Goal: Task Accomplishment & Management: Complete application form

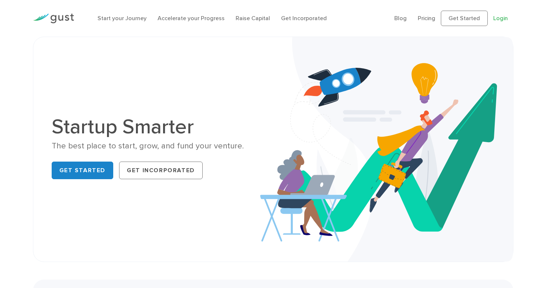
click at [503, 18] on link "Login" at bounding box center [500, 18] width 15 height 7
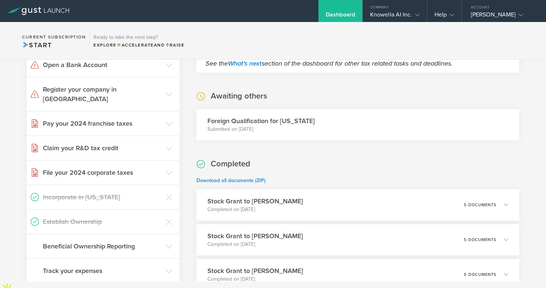
scroll to position [82, 0]
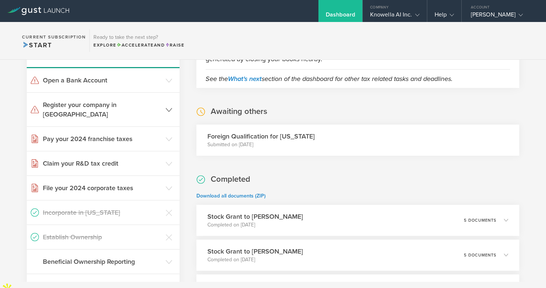
click at [168, 100] on header "Register your company in WA" at bounding box center [103, 110] width 153 height 34
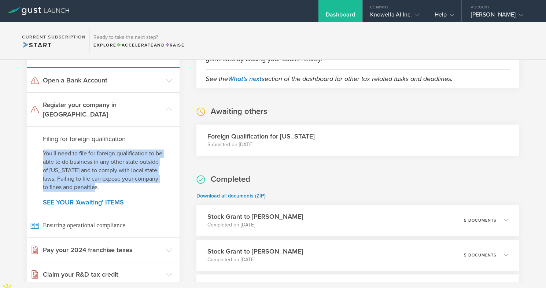
drag, startPoint x: 43, startPoint y: 140, endPoint x: 126, endPoint y: 178, distance: 91.6
click at [126, 178] on div "Filing for foreign qualification You'll need to file for foreign qualification …" at bounding box center [103, 181] width 153 height 111
click at [126, 178] on p "You'll need to file for foreign qualification to be able to do business in any …" at bounding box center [103, 170] width 120 height 42
drag, startPoint x: 128, startPoint y: 178, endPoint x: 39, endPoint y: 129, distance: 102.3
click at [39, 129] on div "Filing for foreign qualification You'll need to file for foreign qualification …" at bounding box center [103, 181] width 153 height 111
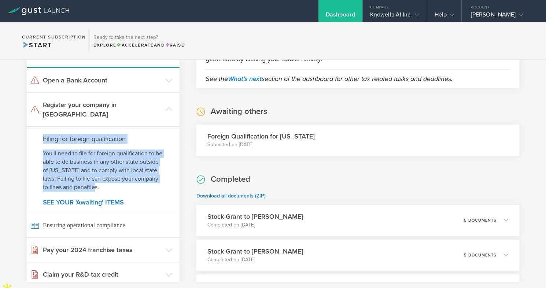
click at [39, 129] on div "Filing for foreign qualification You'll need to file for foreign qualification …" at bounding box center [103, 181] width 153 height 111
drag, startPoint x: 31, startPoint y: 128, endPoint x: 122, endPoint y: 180, distance: 105.1
click at [122, 180] on div "Filing for foreign qualification You'll need to file for foreign qualification …" at bounding box center [103, 181] width 153 height 111
click at [122, 180] on p "You'll need to file for foreign qualification to be able to do business in any …" at bounding box center [103, 170] width 120 height 42
drag, startPoint x: 129, startPoint y: 181, endPoint x: 37, endPoint y: 125, distance: 107.4
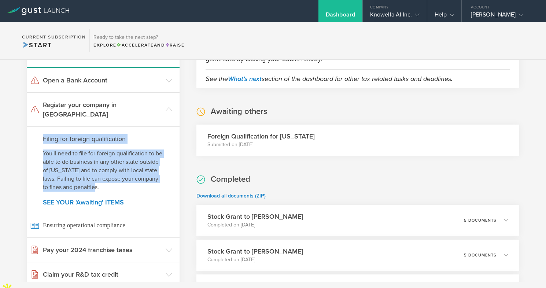
click at [37, 126] on div "Filing for foreign qualification You'll need to file for foreign qualification …" at bounding box center [103, 181] width 153 height 111
drag, startPoint x: 30, startPoint y: 124, endPoint x: 138, endPoint y: 182, distance: 123.2
click at [138, 182] on div "Filing for foreign qualification You'll need to file for foreign qualification …" at bounding box center [103, 181] width 153 height 111
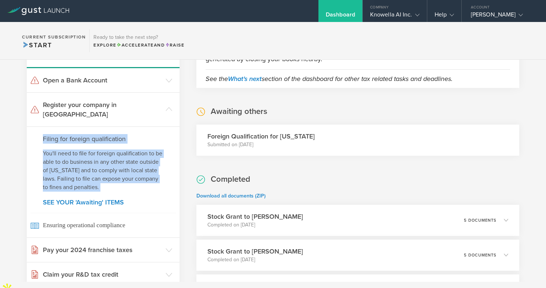
drag, startPoint x: 144, startPoint y: 182, endPoint x: 38, endPoint y: 124, distance: 120.6
click at [38, 126] on div "Filing for foreign qualification You'll need to file for foreign qualification …" at bounding box center [103, 181] width 153 height 111
click at [122, 152] on p "You'll need to file for foreign qualification to be able to do business in any …" at bounding box center [103, 170] width 120 height 42
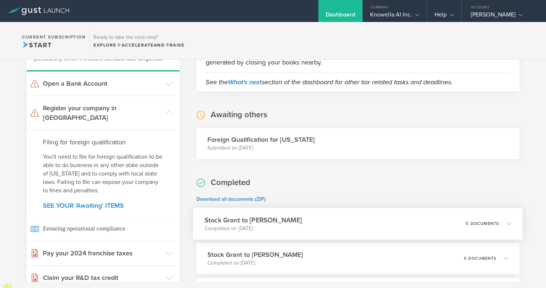
scroll to position [0, 0]
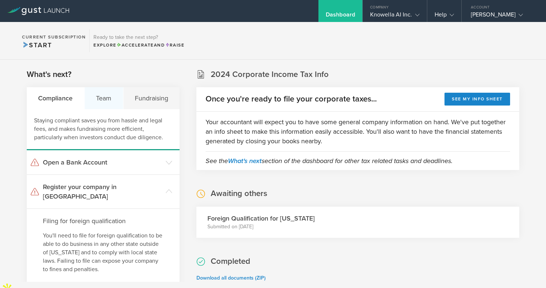
click at [110, 102] on div "Team" at bounding box center [104, 98] width 39 height 22
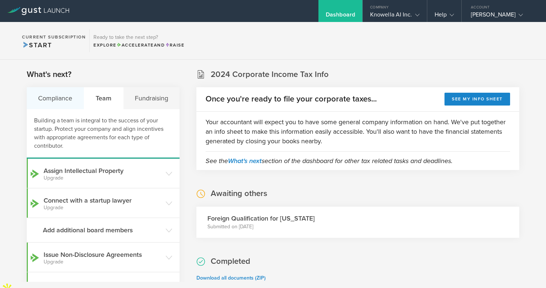
click at [61, 100] on div "Compliance" at bounding box center [55, 98] width 57 height 22
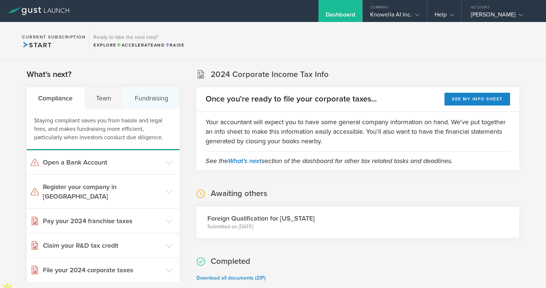
click at [156, 95] on div "Fundraising" at bounding box center [151, 98] width 56 height 22
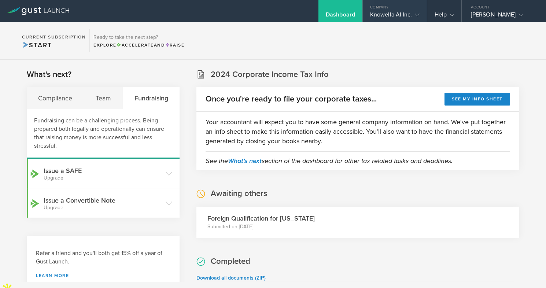
click at [415, 16] on icon at bounding box center [417, 15] width 4 height 4
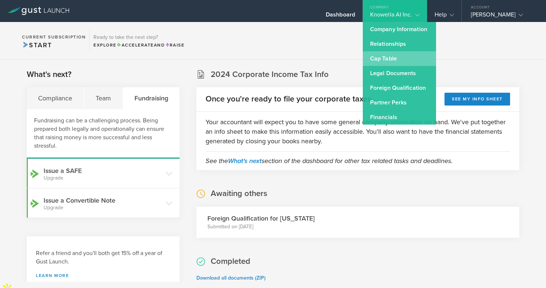
click at [388, 60] on link "Cap Table" at bounding box center [398, 58] width 73 height 15
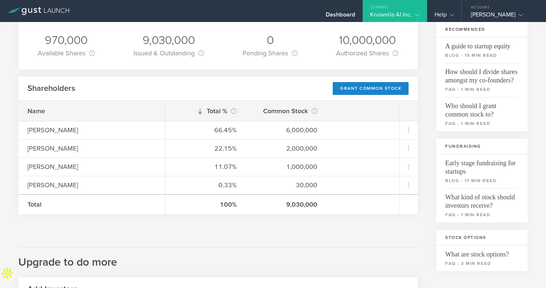
scroll to position [90, 0]
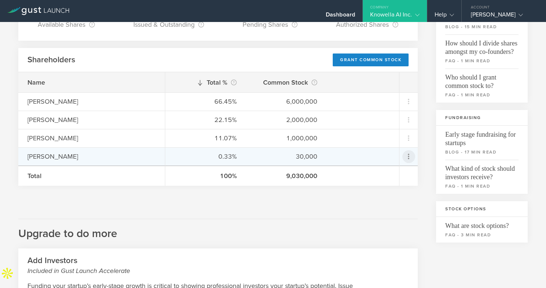
click at [410, 157] on icon at bounding box center [408, 156] width 9 height 9
click at [392, 190] on div "Repurchase stock" at bounding box center [385, 190] width 56 height 8
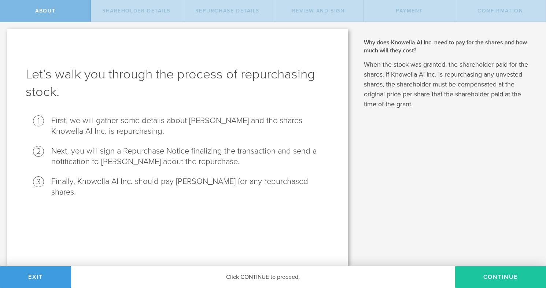
click at [505, 276] on button "Continue" at bounding box center [500, 277] width 91 height 22
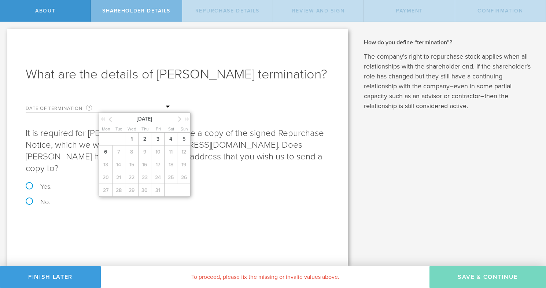
click at [138, 112] on input "text" at bounding box center [135, 106] width 73 height 11
click at [134, 145] on span "1" at bounding box center [131, 139] width 13 height 13
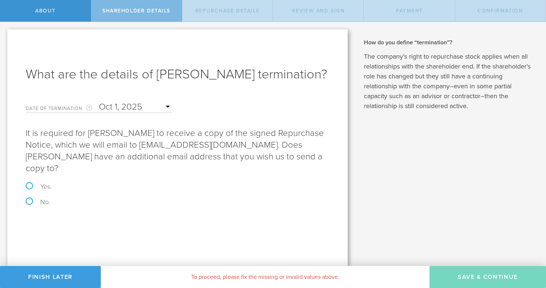
click at [118, 172] on p "It is required for Angelica Adourian to receive a copy of the signed Repurchase…" at bounding box center [178, 150] width 304 height 47
click at [29, 190] on label "Yes." at bounding box center [178, 186] width 304 height 7
click at [5, 37] on input "Yes." at bounding box center [2, 29] width 5 height 15
radio input "true"
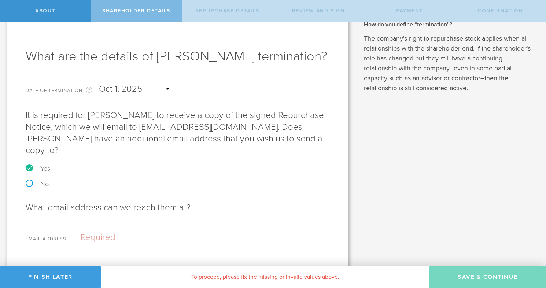
scroll to position [39, 0]
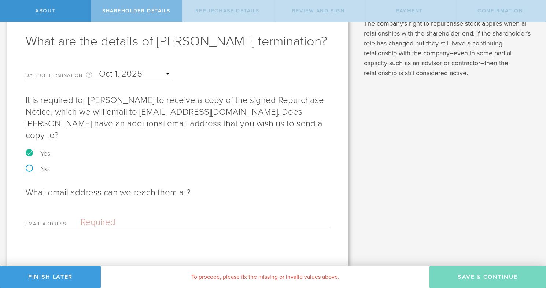
click at [110, 222] on input "email" at bounding box center [203, 222] width 245 height 11
click at [246, 170] on label "No." at bounding box center [178, 169] width 304 height 7
radio input "true"
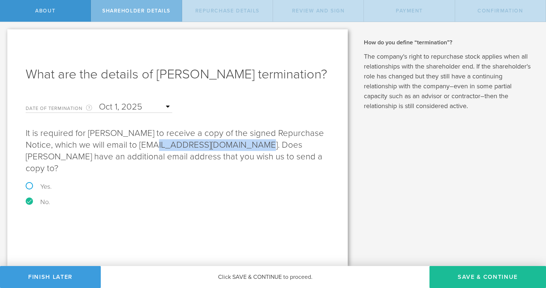
drag, startPoint x: 238, startPoint y: 161, endPoint x: 141, endPoint y: 164, distance: 97.1
click at [141, 164] on p "It is required for [PERSON_NAME] to receive a copy of the signed Repurchase Not…" at bounding box center [178, 150] width 304 height 47
copy p "mardiadourian@gmail.com"
click at [81, 228] on div "What are the details of Angelica Adourian’s termination? Date of Termination Th…" at bounding box center [177, 147] width 340 height 237
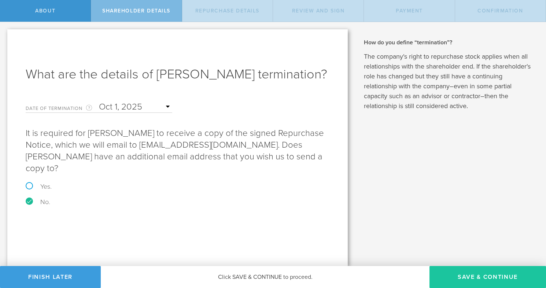
click at [485, 277] on button "Save & Continue" at bounding box center [487, 277] width 116 height 22
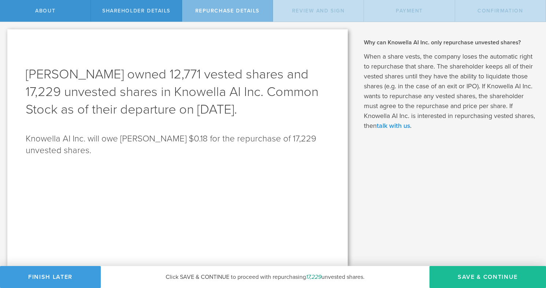
click at [410, 126] on link "talk with us" at bounding box center [392, 126] width 33 height 8
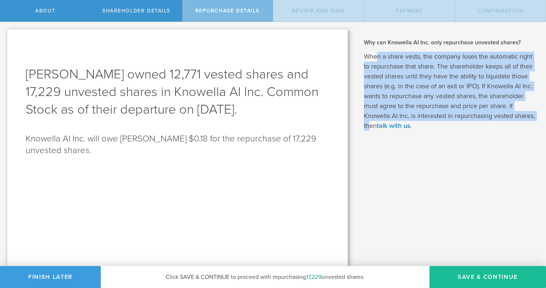
drag, startPoint x: 390, startPoint y: 127, endPoint x: 375, endPoint y: 60, distance: 68.3
click at [375, 60] on p "When a share vests, the company loses the automatic right to repurchase that sh…" at bounding box center [449, 91] width 171 height 79
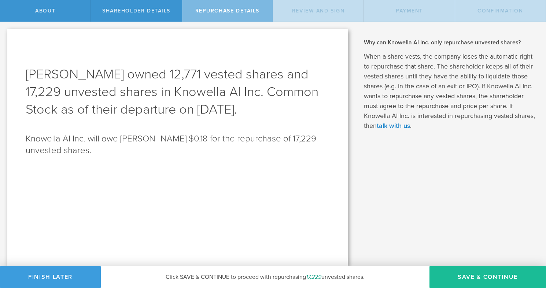
drag, startPoint x: 543, startPoint y: 40, endPoint x: 549, endPoint y: 237, distance: 196.4
click at [545, 237] on html "About Shareholder Details Repurchase Details Review and Sign Payment Confirmati…" at bounding box center [273, 144] width 546 height 288
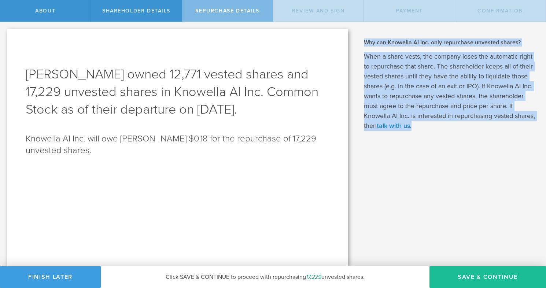
drag, startPoint x: 364, startPoint y: 41, endPoint x: 477, endPoint y: 126, distance: 141.0
click at [477, 126] on div "Why can Knowella AI Inc. only repurchase unvested shares? When a share vests, t…" at bounding box center [449, 84] width 171 height 92
click at [477, 126] on p "When a share vests, the company loses the automatic right to repurchase that sh…" at bounding box center [449, 91] width 171 height 79
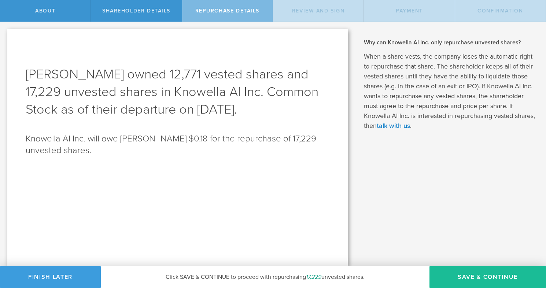
drag, startPoint x: 43, startPoint y: 141, endPoint x: 119, endPoint y: 149, distance: 75.9
click at [119, 149] on p "Knowella AI Inc. will owe Angelica Adourian $0.18 for the repurchase of 17,229 …" at bounding box center [178, 144] width 304 height 23
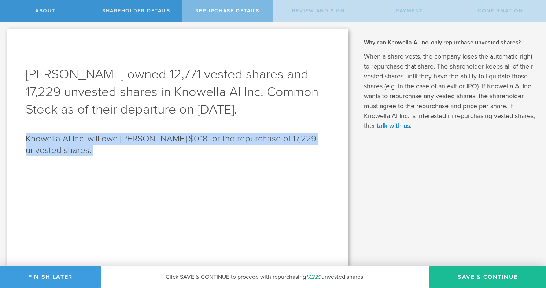
drag, startPoint x: 119, startPoint y: 149, endPoint x: 63, endPoint y: 118, distance: 63.4
click at [63, 118] on div "Angelica Adourian owned 12,771 vested shares and 17,229 unvested shares in Know…" at bounding box center [177, 147] width 340 height 237
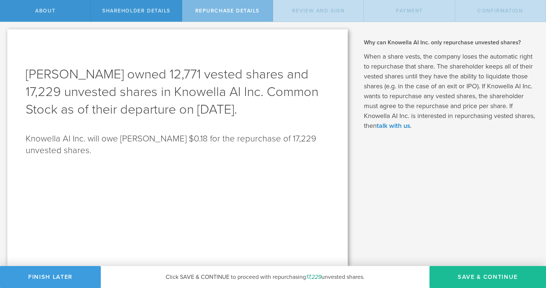
click at [63, 118] on div "Angelica Adourian owned 12,771 vested shares and 17,229 unvested shares in Know…" at bounding box center [177, 147] width 340 height 237
drag, startPoint x: 28, startPoint y: 72, endPoint x: 125, endPoint y: 147, distance: 122.9
click at [125, 147] on div "Angelica Adourian owned 12,771 vested shares and 17,229 unvested shares in Know…" at bounding box center [177, 147] width 340 height 237
click at [125, 147] on p "Knowella AI Inc. will owe Angelica Adourian $0.18 for the repurchase of 17,229 …" at bounding box center [178, 144] width 304 height 23
drag, startPoint x: 132, startPoint y: 150, endPoint x: 28, endPoint y: 75, distance: 128.2
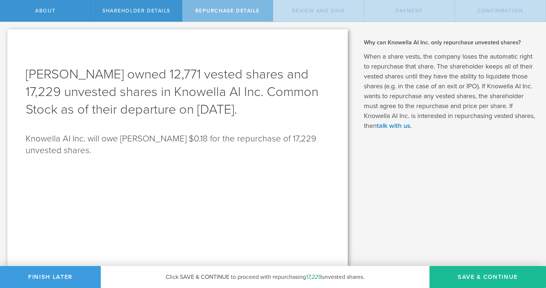
click at [28, 75] on div "Angelica Adourian owned 12,771 vested shares and 17,229 unvested shares in Know…" at bounding box center [177, 147] width 340 height 237
click at [28, 75] on h1 "Angelica Adourian owned 12,771 vested shares and 17,229 unvested shares in Know…" at bounding box center [178, 92] width 304 height 53
drag, startPoint x: 26, startPoint y: 71, endPoint x: 125, endPoint y: 156, distance: 130.6
click at [125, 156] on div "Angelica Adourian owned 12,771 vested shares and 17,229 unvested shares in Know…" at bounding box center [177, 147] width 340 height 237
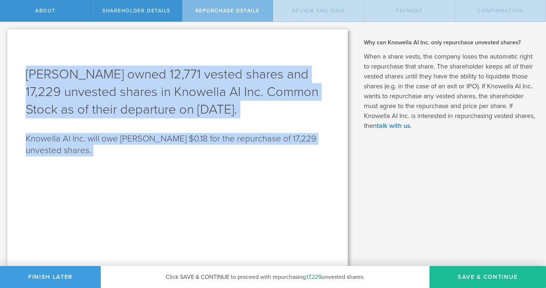
drag, startPoint x: 125, startPoint y: 156, endPoint x: 27, endPoint y: 73, distance: 128.8
click at [27, 73] on div "Angelica Adourian owned 12,771 vested shares and 17,229 unvested shares in Know…" at bounding box center [177, 147] width 340 height 237
click at [27, 73] on h1 "Angelica Adourian owned 12,771 vested shares and 17,229 unvested shares in Know…" at bounding box center [178, 92] width 304 height 53
drag, startPoint x: 24, startPoint y: 66, endPoint x: 131, endPoint y: 154, distance: 139.0
click at [131, 154] on div "Angelica Adourian owned 12,771 vested shares and 17,229 unvested shares in Know…" at bounding box center [177, 147] width 340 height 237
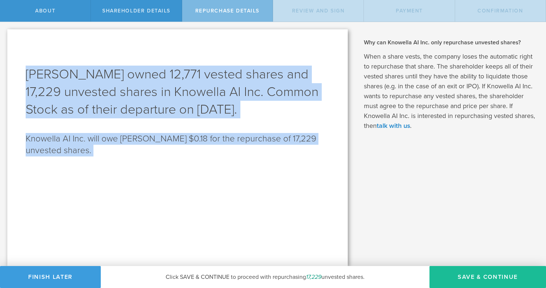
click at [131, 154] on p "Knowella AI Inc. will owe Angelica Adourian $0.18 for the repurchase of 17,229 …" at bounding box center [178, 144] width 304 height 23
drag, startPoint x: 135, startPoint y: 155, endPoint x: 25, endPoint y: 74, distance: 136.7
click at [25, 74] on div "Angelica Adourian owned 12,771 vested shares and 17,229 unvested shares in Know…" at bounding box center [177, 147] width 340 height 237
drag, startPoint x: 25, startPoint y: 72, endPoint x: 148, endPoint y: 170, distance: 157.4
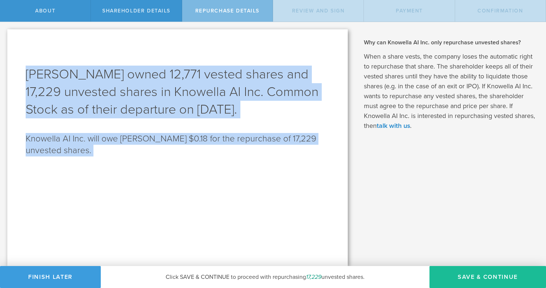
click at [148, 170] on div "Angelica Adourian owned 12,771 vested shares and 17,229 unvested shares in Know…" at bounding box center [177, 147] width 340 height 237
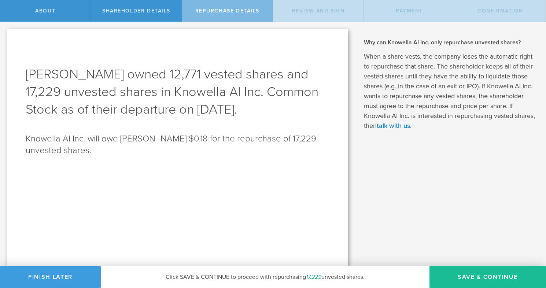
click at [470, 90] on p "When a share vests, the company loses the automatic right to repurchase that sh…" at bounding box center [449, 91] width 171 height 79
drag, startPoint x: 28, startPoint y: 73, endPoint x: 290, endPoint y: 112, distance: 265.0
click at [290, 112] on h1 "Angelica Adourian owned 12,771 vested shares and 17,229 unvested shares in Know…" at bounding box center [178, 92] width 304 height 53
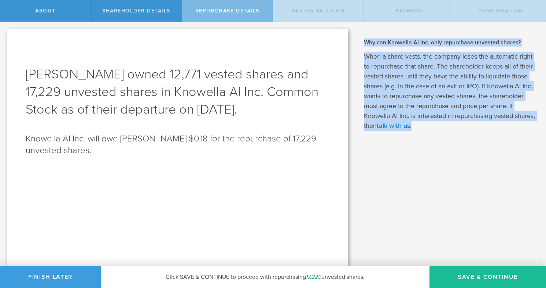
drag, startPoint x: 445, startPoint y: 127, endPoint x: 366, endPoint y: 41, distance: 116.4
click at [366, 41] on div "Why can Knowella AI Inc. only repurchase unvested shares? When a share vests, t…" at bounding box center [449, 84] width 171 height 92
click at [366, 41] on h2 "Why can Knowella AI Inc. only repurchase unvested shares?" at bounding box center [449, 42] width 171 height 8
drag, startPoint x: 360, startPoint y: 40, endPoint x: 471, endPoint y: 135, distance: 146.5
click at [471, 135] on div "Why does Knowella AI Inc. need to pay for the shares and how much will they cos…" at bounding box center [450, 144] width 191 height 244
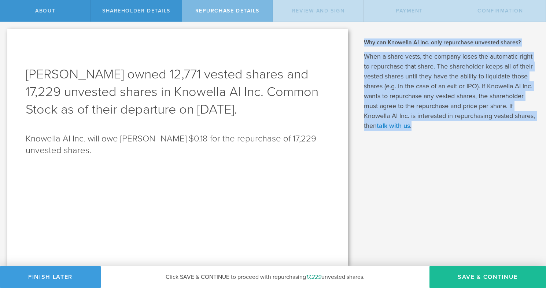
click at [471, 135] on div "Why does Knowella AI Inc. need to pay for the shares and how much will they cos…" at bounding box center [450, 144] width 191 height 244
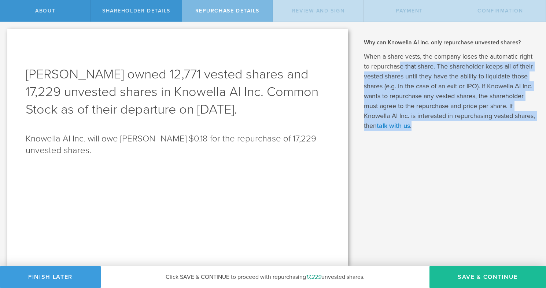
drag, startPoint x: 474, startPoint y: 135, endPoint x: 400, endPoint y: 63, distance: 104.1
click at [400, 63] on div "Why does Knowella AI Inc. need to pay for the shares and how much will they cos…" at bounding box center [450, 144] width 191 height 244
click at [400, 63] on p "When a share vests, the company loses the automatic right to repurchase that sh…" at bounding box center [449, 91] width 171 height 79
drag, startPoint x: 414, startPoint y: 77, endPoint x: 469, endPoint y: 127, distance: 74.7
click at [469, 127] on p "When a share vests, the company loses the automatic right to repurchase that sh…" at bounding box center [449, 91] width 171 height 79
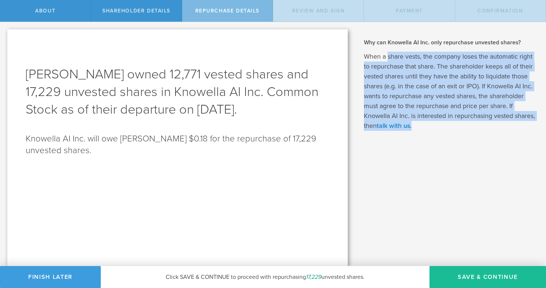
click at [469, 127] on p "When a share vests, the company loses the automatic right to repurchase that sh…" at bounding box center [449, 91] width 171 height 79
drag, startPoint x: 474, startPoint y: 129, endPoint x: 399, endPoint y: 63, distance: 99.7
click at [399, 63] on p "When a share vests, the company loses the automatic right to repurchase that sh…" at bounding box center [449, 91] width 171 height 79
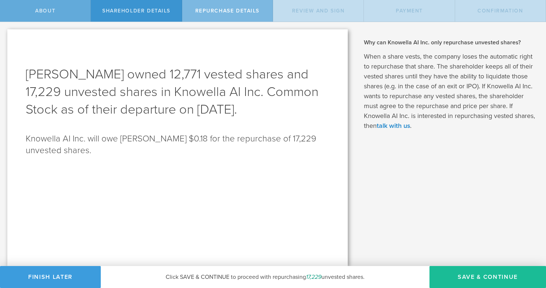
click at [44, 10] on span "About" at bounding box center [45, 11] width 20 height 6
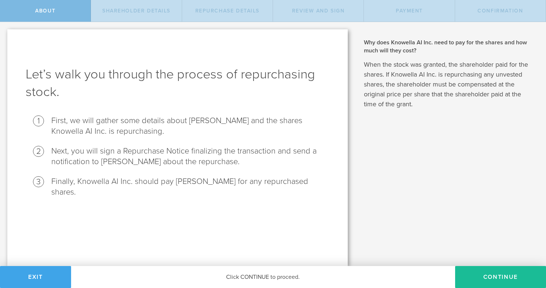
click at [34, 284] on button "Exit" at bounding box center [35, 277] width 71 height 22
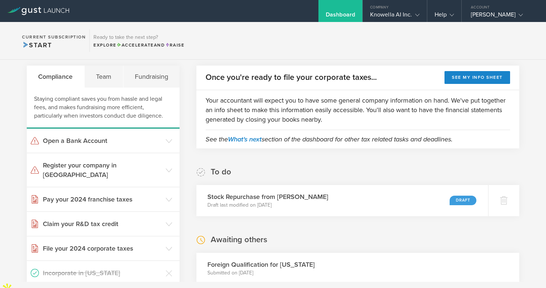
scroll to position [15, 0]
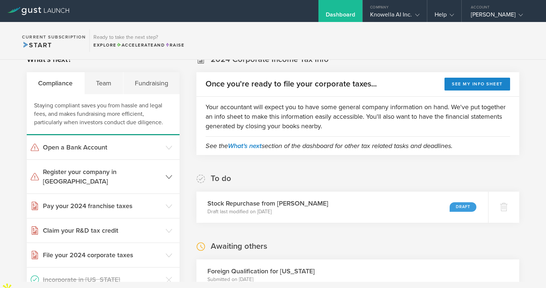
click at [171, 174] on icon at bounding box center [169, 177] width 7 height 7
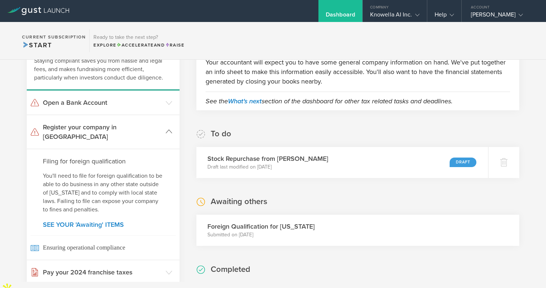
scroll to position [79, 0]
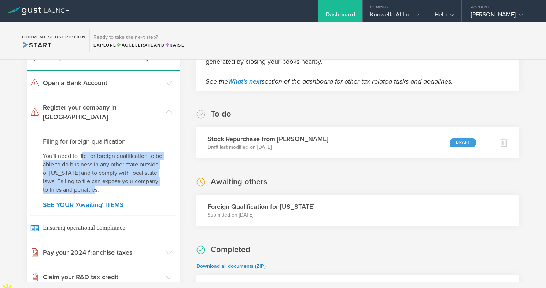
drag, startPoint x: 82, startPoint y: 146, endPoint x: 118, endPoint y: 176, distance: 47.4
click at [119, 176] on p "You'll need to file for foreign qualification to be able to do business in any …" at bounding box center [103, 173] width 120 height 42
click at [118, 176] on p "You'll need to file for foreign qualification to be able to do business in any …" at bounding box center [103, 173] width 120 height 42
drag, startPoint x: 122, startPoint y: 178, endPoint x: 85, endPoint y: 146, distance: 48.3
click at [85, 152] on p "You'll need to file for foreign qualification to be able to do business in any …" at bounding box center [103, 173] width 120 height 42
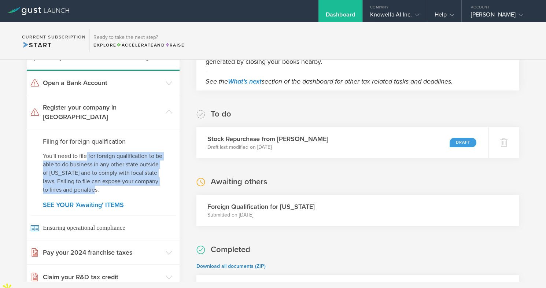
click at [85, 152] on p "You'll need to file for foreign qualification to be able to do business in any …" at bounding box center [103, 173] width 120 height 42
drag, startPoint x: 76, startPoint y: 146, endPoint x: 120, endPoint y: 177, distance: 53.8
click at [120, 177] on p "You'll need to file for foreign qualification to be able to do business in any …" at bounding box center [103, 173] width 120 height 42
drag, startPoint x: 123, startPoint y: 178, endPoint x: 95, endPoint y: 146, distance: 42.3
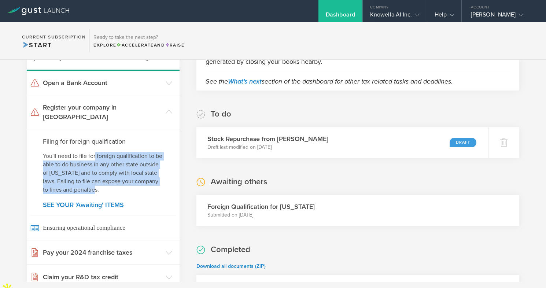
click at [95, 152] on p "You'll need to file for foreign qualification to be able to do business in any …" at bounding box center [103, 173] width 120 height 42
drag, startPoint x: 98, startPoint y: 146, endPoint x: 106, endPoint y: 180, distance: 34.9
click at [106, 180] on p "You'll need to file for foreign qualification to be able to do business in any …" at bounding box center [103, 173] width 120 height 42
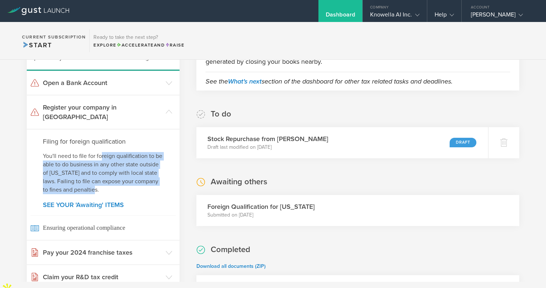
drag, startPoint x: 101, startPoint y: 180, endPoint x: 101, endPoint y: 148, distance: 31.9
click at [101, 152] on p "You'll need to file for foreign qualification to be able to do business in any …" at bounding box center [103, 173] width 120 height 42
drag, startPoint x: 100, startPoint y: 146, endPoint x: 105, endPoint y: 176, distance: 30.5
click at [105, 176] on p "You'll need to file for foreign qualification to be able to do business in any …" at bounding box center [103, 173] width 120 height 42
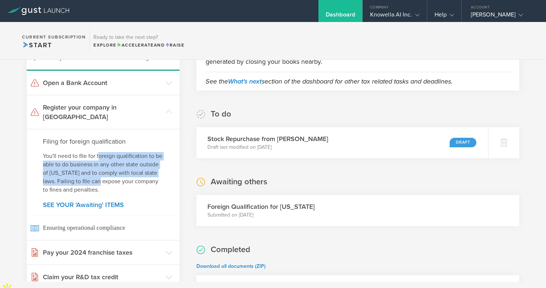
click at [105, 176] on p "You'll need to file for foreign qualification to be able to do business in any …" at bounding box center [103, 173] width 120 height 42
drag, startPoint x: 105, startPoint y: 182, endPoint x: 101, endPoint y: 144, distance: 37.5
click at [101, 152] on p "You'll need to file for foreign qualification to be able to do business in any …" at bounding box center [103, 173] width 120 height 42
drag, startPoint x: 95, startPoint y: 145, endPoint x: 107, endPoint y: 178, distance: 35.0
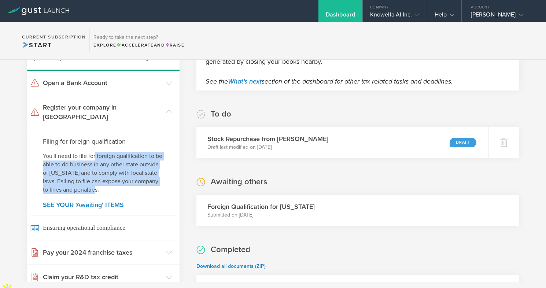
click at [107, 178] on p "You'll need to file for foreign qualification to be able to do business in any …" at bounding box center [103, 173] width 120 height 42
drag, startPoint x: 107, startPoint y: 182, endPoint x: 97, endPoint y: 147, distance: 36.6
click at [97, 152] on p "You'll need to file for foreign qualification to be able to do business in any …" at bounding box center [103, 173] width 120 height 42
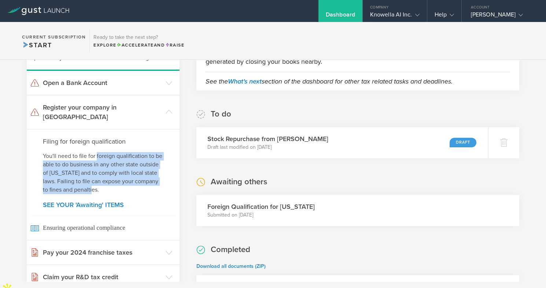
drag, startPoint x: 97, startPoint y: 144, endPoint x: 97, endPoint y: 178, distance: 34.4
click at [97, 178] on p "You'll need to file for foreign qualification to be able to do business in any …" at bounding box center [103, 173] width 120 height 42
drag, startPoint x: 97, startPoint y: 182, endPoint x: 97, endPoint y: 145, distance: 36.3
click at [97, 152] on p "You'll need to file for foreign qualification to be able to do business in any …" at bounding box center [103, 173] width 120 height 42
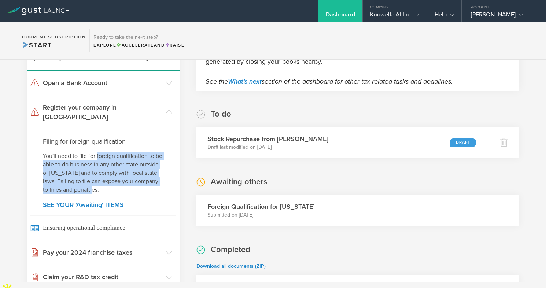
click at [97, 152] on p "You'll need to file for foreign qualification to be able to do business in any …" at bounding box center [103, 173] width 120 height 42
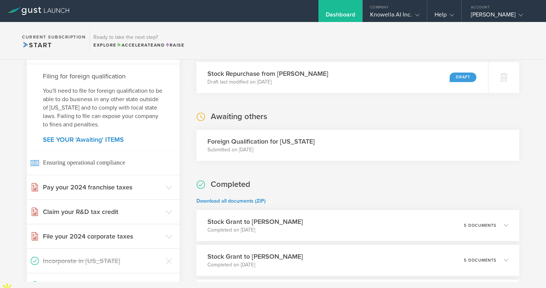
scroll to position [147, 0]
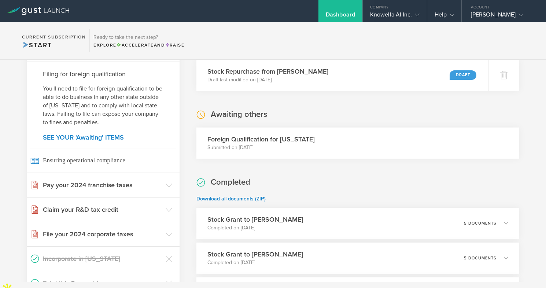
click at [248, 147] on p "Submitted on Nov 16, 2021" at bounding box center [260, 147] width 107 height 7
click at [254, 142] on h3 "Foreign Qualification for Illinois" at bounding box center [260, 139] width 107 height 10
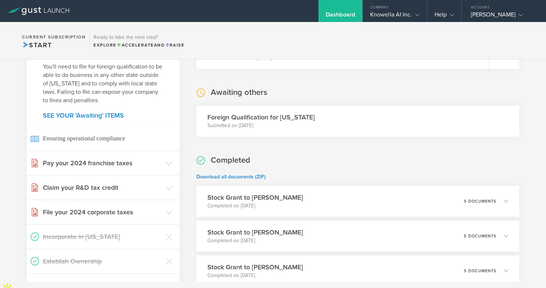
scroll to position [228, 0]
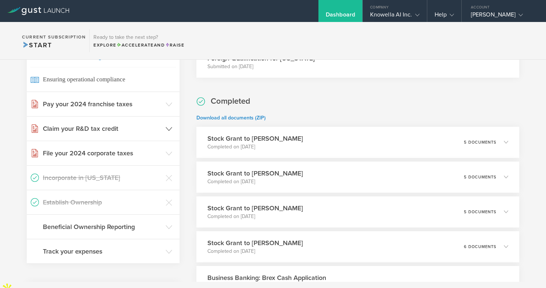
click at [167, 126] on icon at bounding box center [169, 129] width 7 height 7
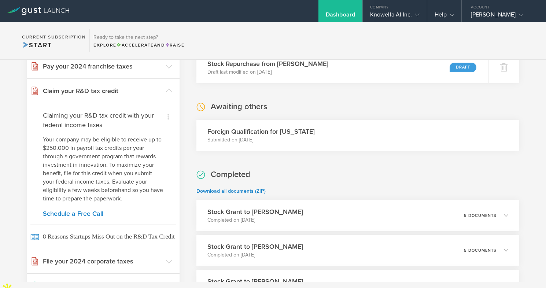
scroll to position [159, 0]
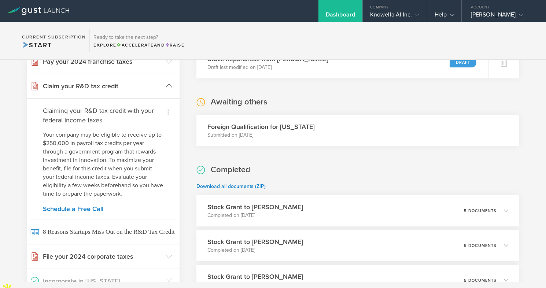
click at [168, 82] on icon at bounding box center [169, 85] width 7 height 7
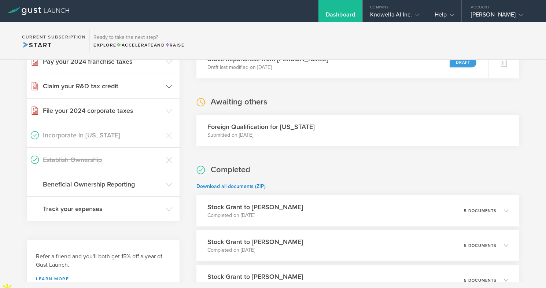
click at [169, 83] on icon at bounding box center [169, 86] width 7 height 7
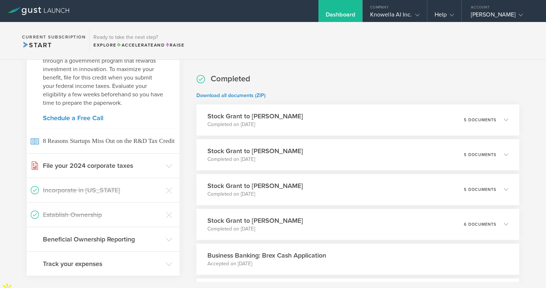
scroll to position [280, 0]
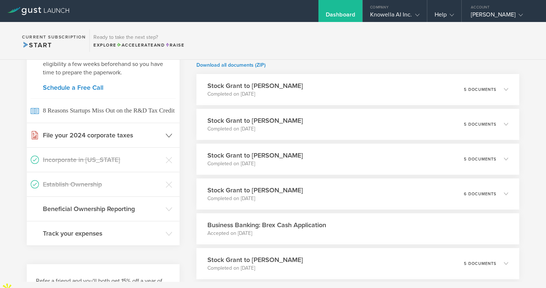
click at [172, 134] on polyline at bounding box center [169, 135] width 6 height 3
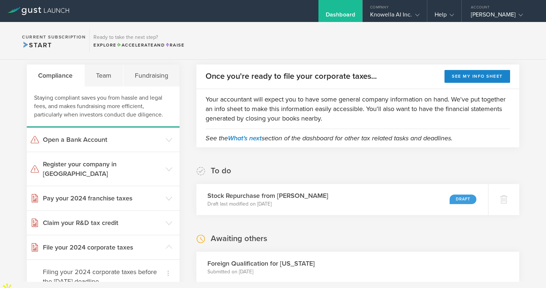
scroll to position [0, 0]
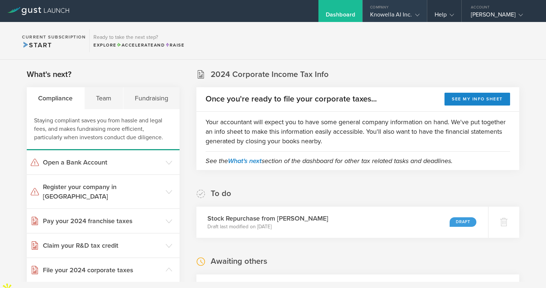
click at [411, 17] on div "Knowella AI Inc." at bounding box center [394, 16] width 49 height 11
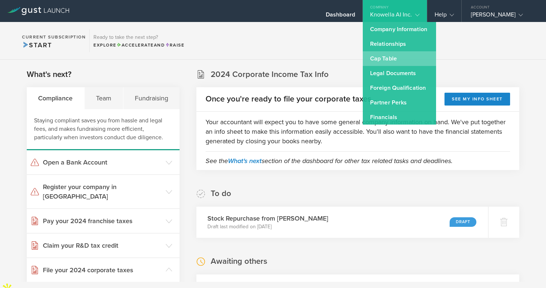
click at [394, 55] on link "Cap Table" at bounding box center [398, 58] width 73 height 15
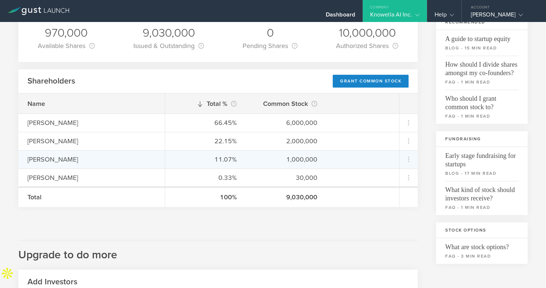
scroll to position [72, 0]
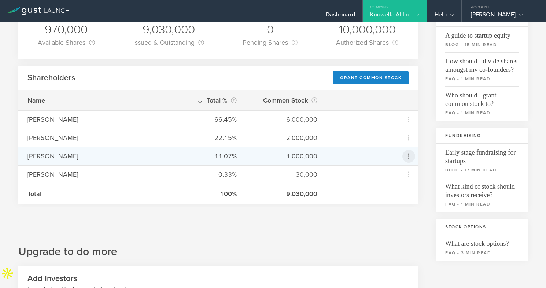
click at [410, 155] on icon at bounding box center [408, 156] width 9 height 9
click at [389, 192] on div "Repurchase stock" at bounding box center [385, 189] width 56 height 8
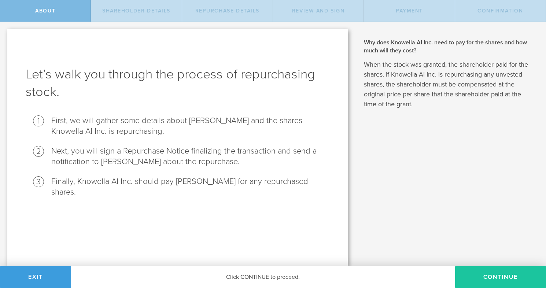
click at [494, 276] on button "Continue" at bounding box center [500, 277] width 91 height 22
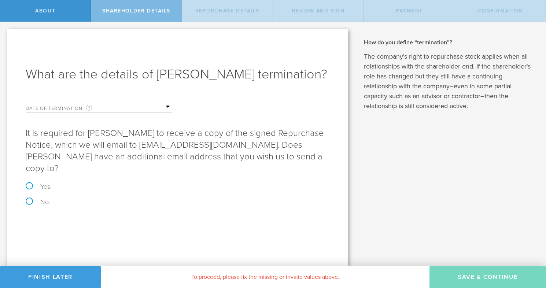
click at [27, 183] on label "Yes." at bounding box center [178, 186] width 304 height 7
click at [5, 37] on input "Yes." at bounding box center [2, 29] width 5 height 15
radio input "true"
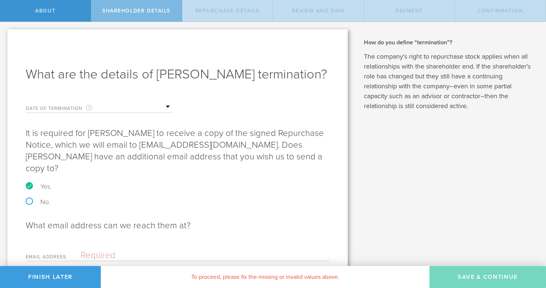
click at [29, 198] on label "No." at bounding box center [178, 201] width 304 height 7
click at [5, 37] on input "No." at bounding box center [2, 29] width 5 height 15
radio input "true"
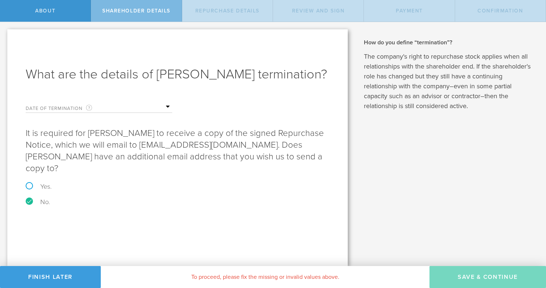
click at [110, 109] on input "text" at bounding box center [135, 106] width 73 height 11
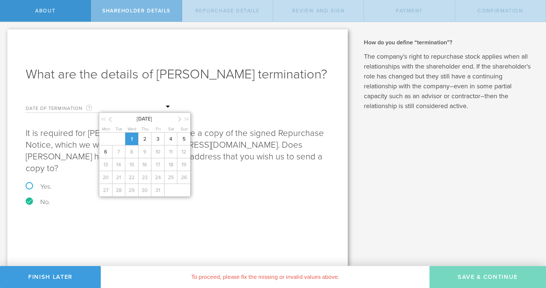
click at [135, 135] on span "1" at bounding box center [131, 139] width 13 height 13
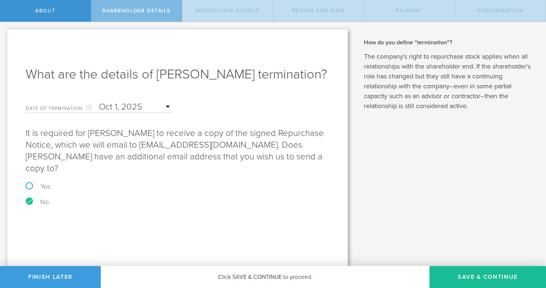
click at [216, 159] on p "It is required for [PERSON_NAME] to receive a copy of the signed Repurchase Not…" at bounding box center [178, 150] width 304 height 47
click at [475, 278] on button "Save & Continue" at bounding box center [487, 277] width 116 height 22
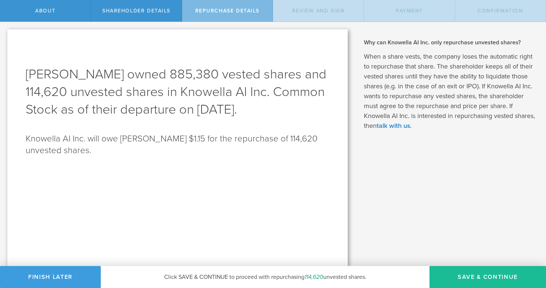
drag, startPoint x: 115, startPoint y: 73, endPoint x: 254, endPoint y: 149, distance: 158.4
click at [254, 149] on div "[PERSON_NAME] owned 885,380 vested shares and 114,620 unvested shares in Knowel…" at bounding box center [177, 147] width 340 height 237
click at [254, 149] on p "Knowella AI Inc. will owe [PERSON_NAME] $1.15 for the repurchase of 114,620 unv…" at bounding box center [178, 144] width 304 height 23
drag, startPoint x: 261, startPoint y: 152, endPoint x: 133, endPoint y: 61, distance: 157.1
click at [133, 61] on div "[PERSON_NAME] owned 885,380 vested shares and 114,620 unvested shares in Knowel…" at bounding box center [177, 147] width 340 height 237
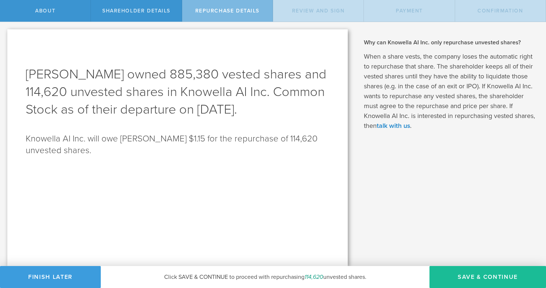
click at [133, 61] on div "[PERSON_NAME] owned 885,380 vested shares and 114,620 unvested shares in Knowel…" at bounding box center [177, 147] width 340 height 237
drag, startPoint x: 119, startPoint y: 61, endPoint x: 224, endPoint y: 151, distance: 138.7
click at [224, 151] on div "[PERSON_NAME] owned 885,380 vested shares and 114,620 unvested shares in Knowel…" at bounding box center [177, 147] width 340 height 237
click at [224, 151] on p "Knowella AI Inc. will owe [PERSON_NAME] $1.15 for the repurchase of 114,620 unv…" at bounding box center [178, 144] width 304 height 23
drag, startPoint x: 233, startPoint y: 155, endPoint x: 140, endPoint y: 63, distance: 130.2
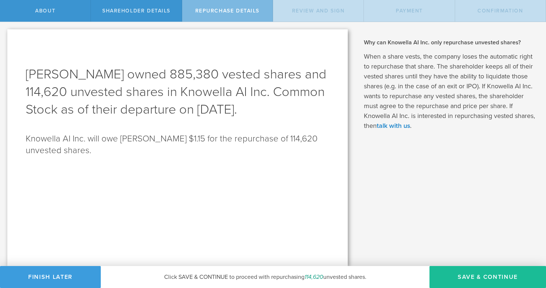
click at [140, 63] on div "[PERSON_NAME] owned 885,380 vested shares and 114,620 unvested shares in Knowel…" at bounding box center [177, 147] width 340 height 237
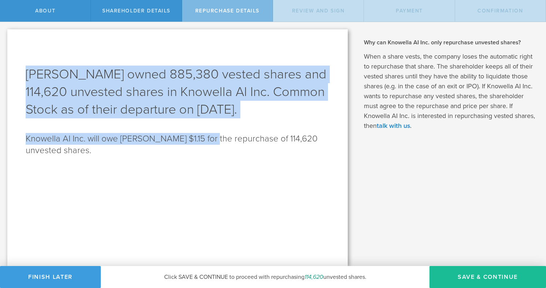
drag, startPoint x: 129, startPoint y: 58, endPoint x: 209, endPoint y: 137, distance: 111.6
click at [209, 137] on div "[PERSON_NAME] owned 885,380 vested shares and 114,620 unvested shares in Knowel…" at bounding box center [177, 147] width 340 height 237
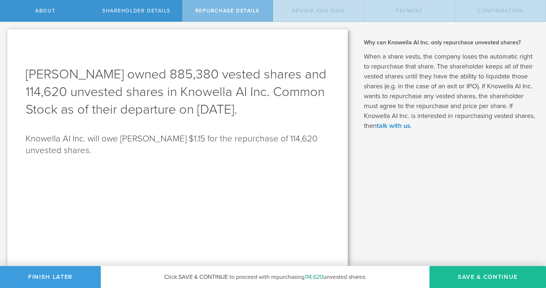
click at [225, 149] on p "Knowella AI Inc. will owe [PERSON_NAME] $1.15 for the repurchase of 114,620 unv…" at bounding box center [178, 144] width 304 height 23
drag, startPoint x: 230, startPoint y: 153, endPoint x: 142, endPoint y: 61, distance: 126.9
click at [142, 61] on div "[PERSON_NAME] owned 885,380 vested shares and 114,620 unvested shares in Knowel…" at bounding box center [177, 147] width 340 height 237
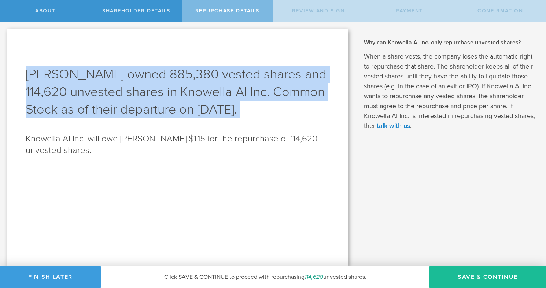
drag, startPoint x: 135, startPoint y: 56, endPoint x: 207, endPoint y: 132, distance: 104.6
click at [207, 132] on div "[PERSON_NAME] owned 885,380 vested shares and 114,620 unvested shares in Knowel…" at bounding box center [177, 147] width 340 height 237
drag, startPoint x: 224, startPoint y: 146, endPoint x: 144, endPoint y: 61, distance: 116.8
click at [144, 61] on div "[PERSON_NAME] owned 885,380 vested shares and 114,620 unvested shares in Knowel…" at bounding box center [177, 147] width 340 height 237
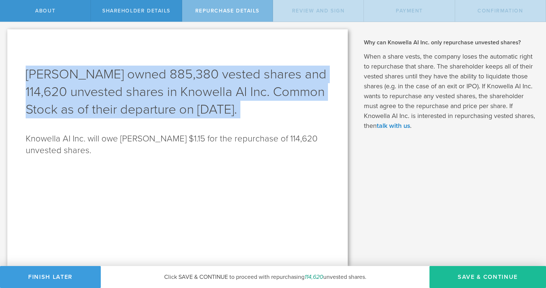
click at [144, 61] on div "[PERSON_NAME] owned 885,380 vested shares and 114,620 unvested shares in Knowel…" at bounding box center [177, 147] width 340 height 237
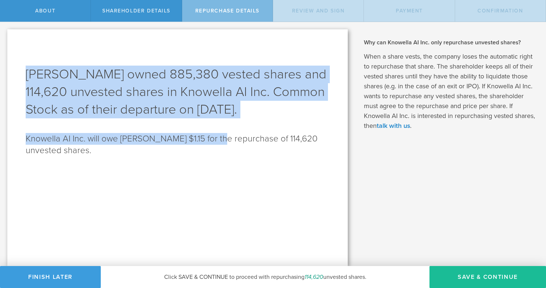
drag, startPoint x: 135, startPoint y: 55, endPoint x: 216, endPoint y: 144, distance: 119.8
click at [216, 144] on div "[PERSON_NAME] owned 885,380 vested shares and 114,620 unvested shares in Knowel…" at bounding box center [177, 147] width 340 height 237
click at [216, 144] on p "Knowella AI Inc. will owe [PERSON_NAME] $1.15 for the repurchase of 114,620 unv…" at bounding box center [178, 144] width 304 height 23
drag, startPoint x: 232, startPoint y: 157, endPoint x: 141, endPoint y: 67, distance: 128.2
click at [141, 67] on div "[PERSON_NAME] owned 885,380 vested shares and 114,620 unvested shares in Knowel…" at bounding box center [177, 147] width 340 height 237
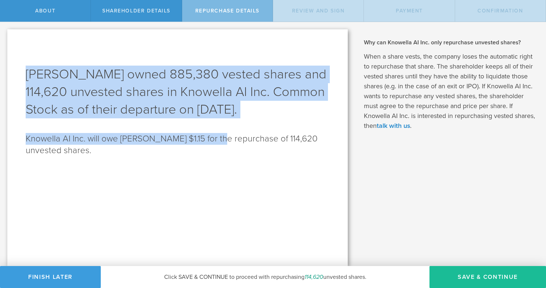
click at [141, 67] on h1 "[PERSON_NAME] owned 885,380 vested shares and 114,620 unvested shares in Knowel…" at bounding box center [178, 92] width 304 height 53
drag, startPoint x: 131, startPoint y: 57, endPoint x: 217, endPoint y: 153, distance: 129.1
click at [217, 153] on div "[PERSON_NAME] owned 885,380 vested shares and 114,620 unvested shares in Knowel…" at bounding box center [177, 147] width 340 height 237
click at [217, 153] on p "Knowella AI Inc. will owe [PERSON_NAME] $1.15 for the repurchase of 114,620 unv…" at bounding box center [178, 144] width 304 height 23
drag, startPoint x: 231, startPoint y: 161, endPoint x: 134, endPoint y: 62, distance: 138.5
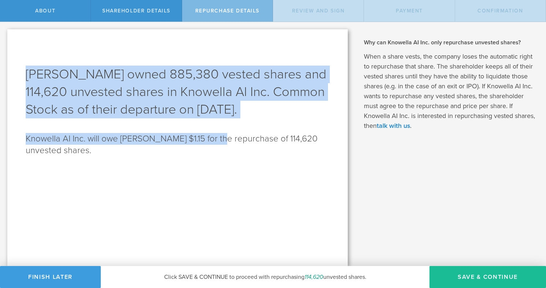
click at [135, 62] on div "[PERSON_NAME] owned 885,380 vested shares and 114,620 unvested shares in Knowel…" at bounding box center [177, 147] width 340 height 237
click at [134, 62] on div "[PERSON_NAME] owned 885,380 vested shares and 114,620 unvested shares in Knowel…" at bounding box center [177, 147] width 340 height 237
drag, startPoint x: 129, startPoint y: 59, endPoint x: 215, endPoint y: 150, distance: 125.9
click at [216, 151] on div "[PERSON_NAME] owned 885,380 vested shares and 114,620 unvested shares in Knowel…" at bounding box center [177, 147] width 340 height 237
click at [215, 150] on p "Knowella AI Inc. will owe [PERSON_NAME] $1.15 for the repurchase of 114,620 unv…" at bounding box center [178, 144] width 304 height 23
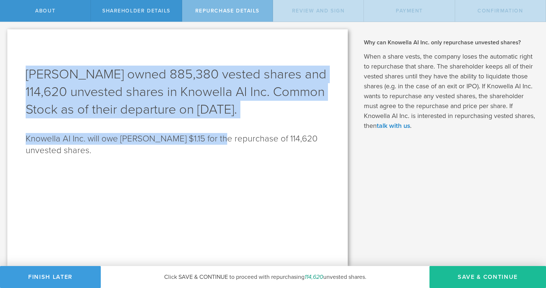
drag, startPoint x: 228, startPoint y: 159, endPoint x: 127, endPoint y: 59, distance: 141.9
click at [127, 59] on div "[PERSON_NAME] owned 885,380 vested shares and 114,620 unvested shares in Knowel…" at bounding box center [177, 147] width 340 height 237
drag, startPoint x: 118, startPoint y: 56, endPoint x: 216, endPoint y: 155, distance: 139.8
click at [216, 155] on div "[PERSON_NAME] owned 885,380 vested shares and 114,620 unvested shares in Knowel…" at bounding box center [177, 147] width 340 height 237
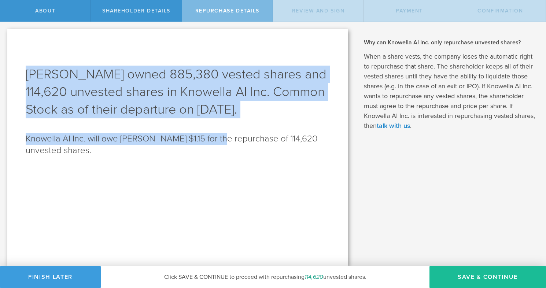
click at [216, 155] on p "Knowella AI Inc. will owe [PERSON_NAME] $1.15 for the repurchase of 114,620 unv…" at bounding box center [178, 144] width 304 height 23
drag, startPoint x: 230, startPoint y: 162, endPoint x: 136, endPoint y: 60, distance: 138.6
click at [136, 60] on div "[PERSON_NAME] owned 885,380 vested shares and 114,620 unvested shares in Knowel…" at bounding box center [177, 147] width 340 height 237
drag, startPoint x: 130, startPoint y: 53, endPoint x: 224, endPoint y: 155, distance: 138.9
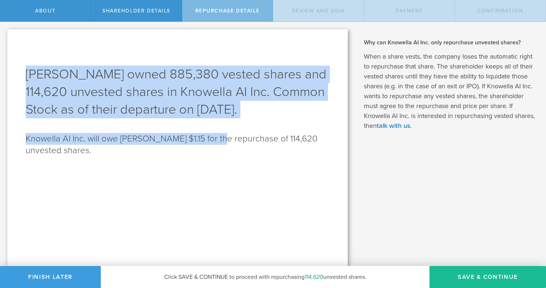
click at [224, 155] on div "[PERSON_NAME] owned 885,380 vested shares and 114,620 unvested shares in Knowel…" at bounding box center [177, 147] width 340 height 237
click at [224, 155] on p "Knowella AI Inc. will owe Manik Malhotra $1.15 for the repurchase of 114,620 un…" at bounding box center [178, 144] width 304 height 23
drag, startPoint x: 238, startPoint y: 162, endPoint x: 148, endPoint y: 66, distance: 131.6
click at [148, 66] on div "Manik Malhotra owned 885,380 vested shares and 114,620 unvested shares in Knowe…" at bounding box center [177, 147] width 340 height 237
click at [148, 67] on h1 "Manik Malhotra owned 885,380 vested shares and 114,620 unvested shares in Knowe…" at bounding box center [178, 92] width 304 height 53
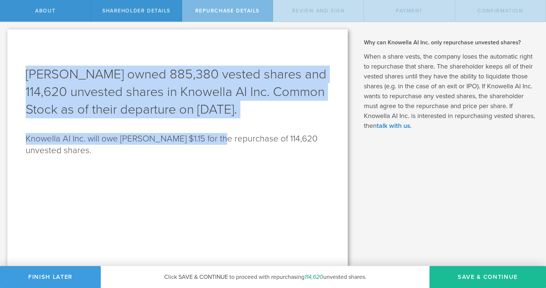
drag, startPoint x: 135, startPoint y: 56, endPoint x: 226, endPoint y: 159, distance: 137.3
click at [226, 159] on div "Manik Malhotra owned 885,380 vested shares and 114,620 unvested shares in Knowe…" at bounding box center [177, 147] width 340 height 237
drag, startPoint x: 235, startPoint y: 164, endPoint x: 129, endPoint y: 60, distance: 147.8
click at [129, 60] on div "Manik Malhotra owned 885,380 vested shares and 114,620 unvested shares in Knowe…" at bounding box center [177, 147] width 340 height 237
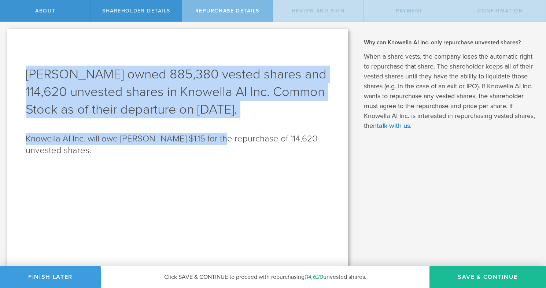
click at [129, 60] on div "Manik Malhotra owned 885,380 vested shares and 114,620 unvested shares in Knowe…" at bounding box center [177, 147] width 340 height 237
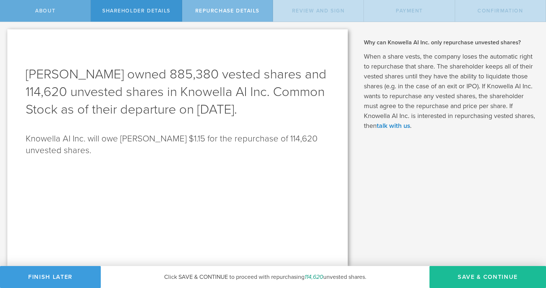
click at [39, 8] on span "About" at bounding box center [45, 11] width 20 height 6
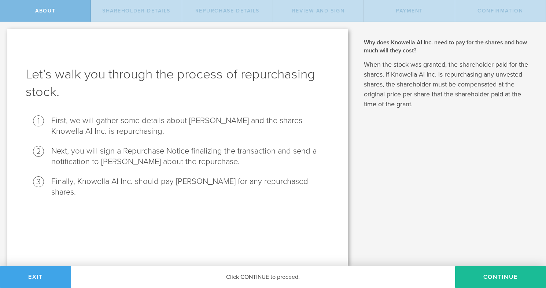
click at [38, 277] on button "Exit" at bounding box center [35, 277] width 71 height 22
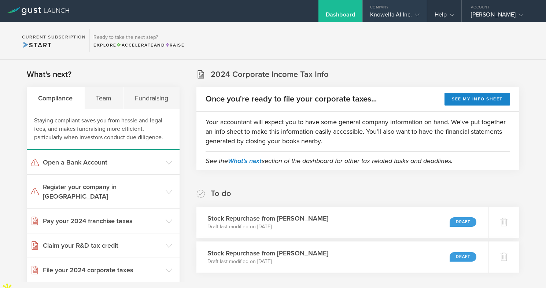
click at [400, 6] on div "Company" at bounding box center [394, 5] width 64 height 11
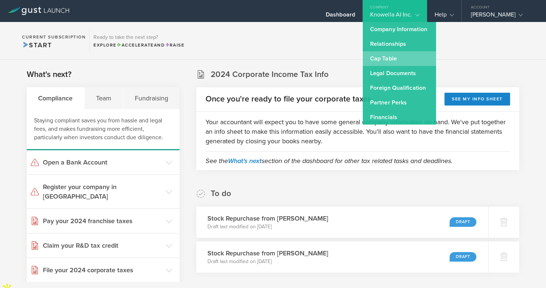
click at [394, 61] on link "Cap Table" at bounding box center [398, 58] width 73 height 15
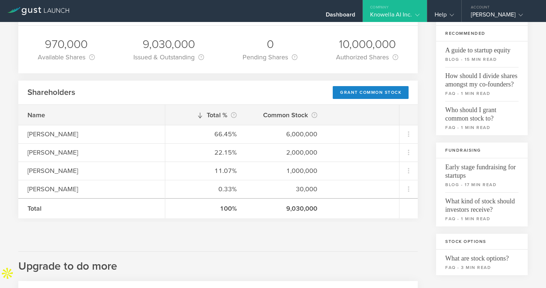
scroll to position [81, 0]
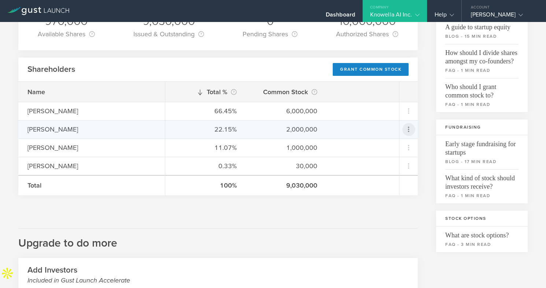
click at [410, 128] on icon at bounding box center [408, 129] width 9 height 9
click at [409, 111] on md-backdrop at bounding box center [273, 144] width 546 height 288
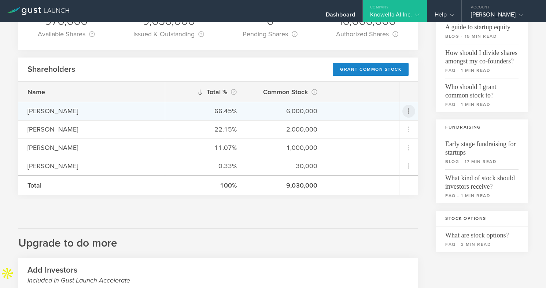
click at [409, 111] on icon at bounding box center [408, 111] width 9 height 9
click at [424, 104] on md-backdrop at bounding box center [273, 144] width 546 height 288
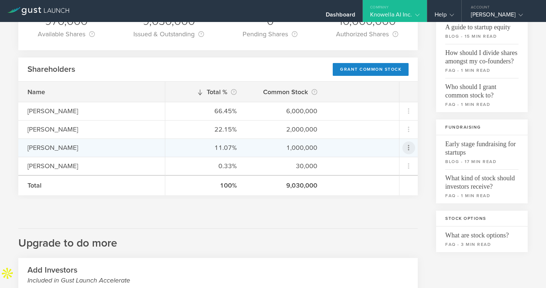
click at [409, 146] on icon at bounding box center [408, 147] width 9 height 9
click at [422, 134] on md-backdrop at bounding box center [273, 144] width 546 height 288
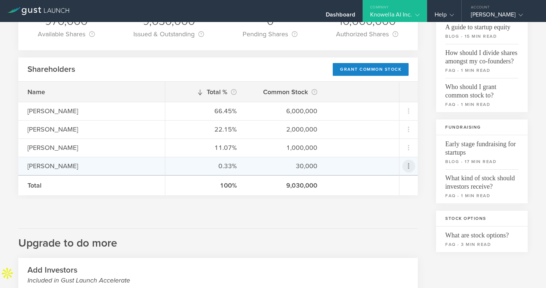
click at [406, 168] on icon at bounding box center [408, 165] width 9 height 9
click at [424, 146] on md-backdrop at bounding box center [273, 144] width 546 height 288
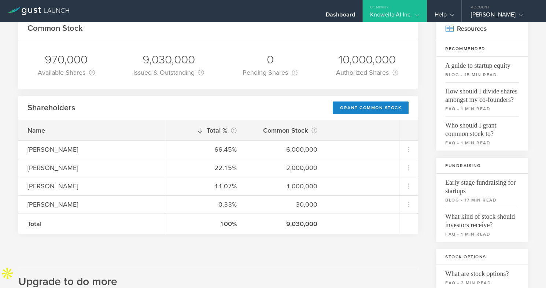
scroll to position [28, 0]
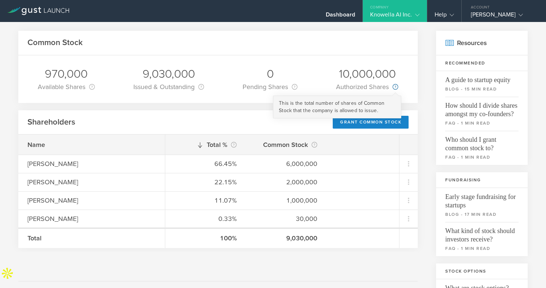
click at [395, 86] on circle at bounding box center [395, 86] width 5 height 5
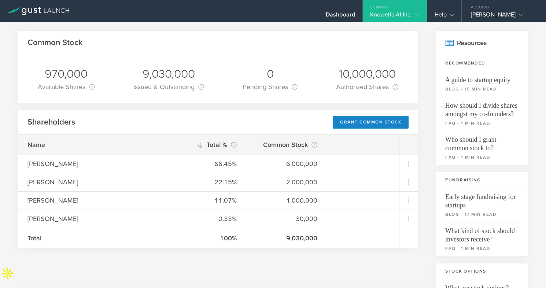
click at [422, 140] on div "Common Stock 970,000 Available Shares This is the number of shares that the com…" at bounding box center [272, 277] width 509 height 492
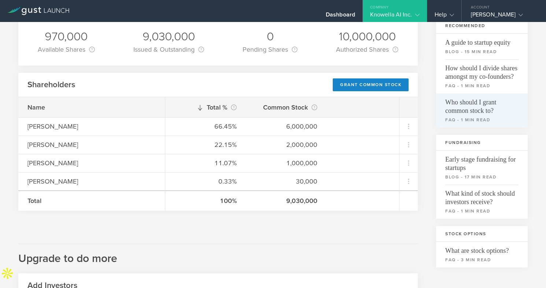
scroll to position [105, 0]
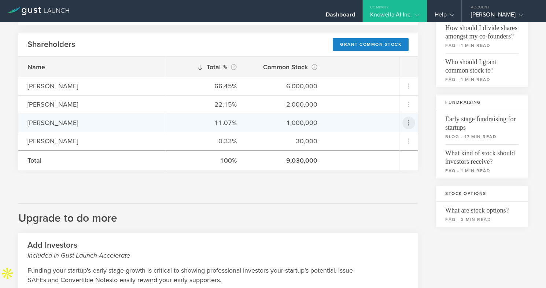
click at [408, 123] on icon at bounding box center [408, 122] width 1 height 5
click at [375, 213] on md-backdrop at bounding box center [273, 144] width 546 height 288
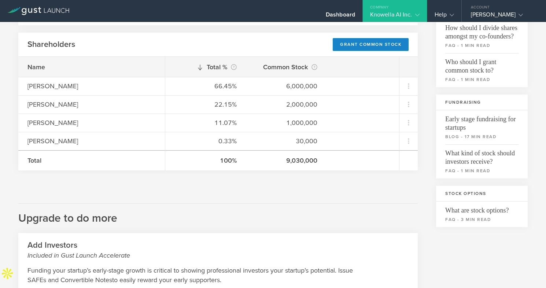
scroll to position [0, 0]
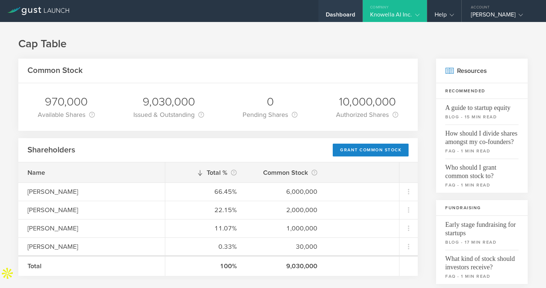
click at [331, 14] on div "Dashboard" at bounding box center [340, 16] width 29 height 11
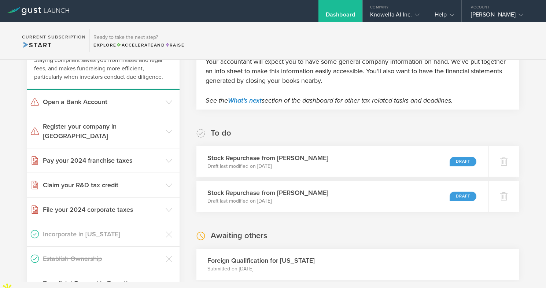
scroll to position [98, 0]
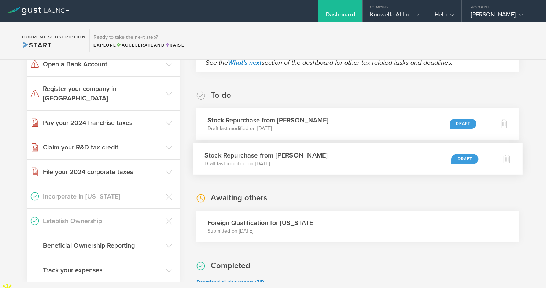
click at [383, 161] on div "Stock Repurchase from Angelica Adourian Draft last modified on Oct 6, 2025 Draft" at bounding box center [341, 159] width 297 height 32
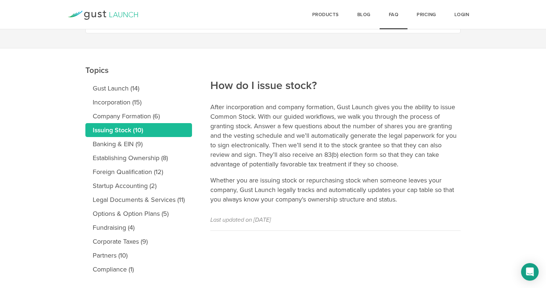
scroll to position [70, 0]
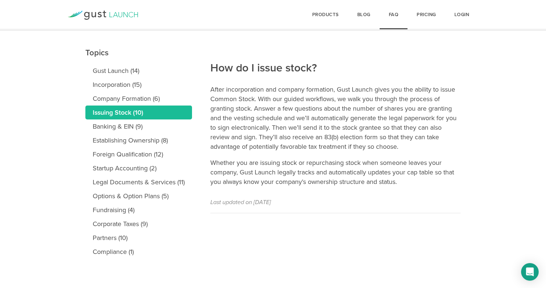
click at [117, 111] on link "Issuing Stock (10)" at bounding box center [138, 112] width 107 height 14
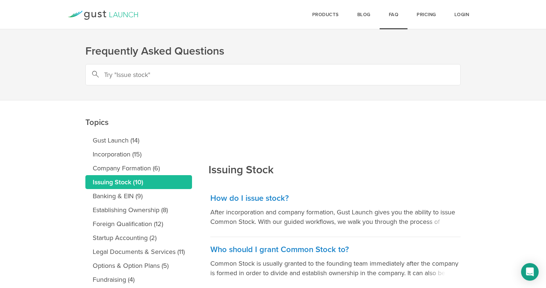
scroll to position [59, 0]
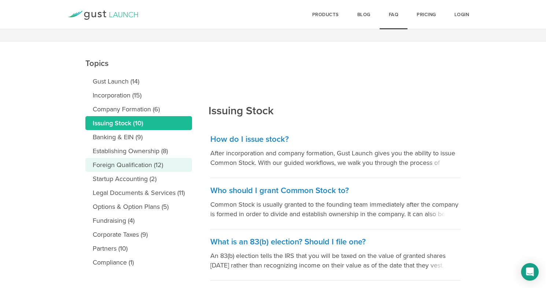
click at [137, 164] on link "Foreign Qualification (12)" at bounding box center [138, 165] width 107 height 14
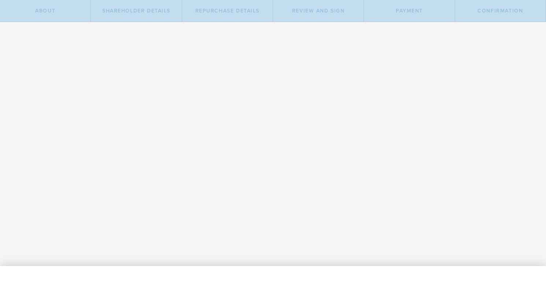
radio input "true"
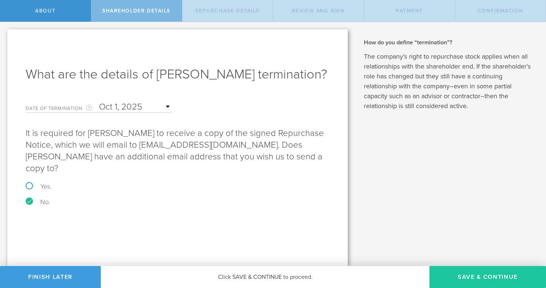
click at [474, 274] on button "Save & Continue" at bounding box center [487, 277] width 116 height 22
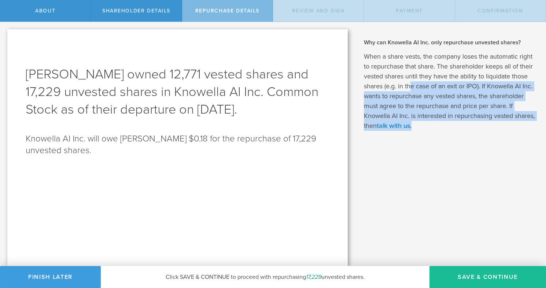
drag, startPoint x: 438, startPoint y: 125, endPoint x: 410, endPoint y: 85, distance: 48.7
click at [410, 85] on p "When a share vests, the company loses the automatic right to repurchase that sh…" at bounding box center [449, 91] width 171 height 79
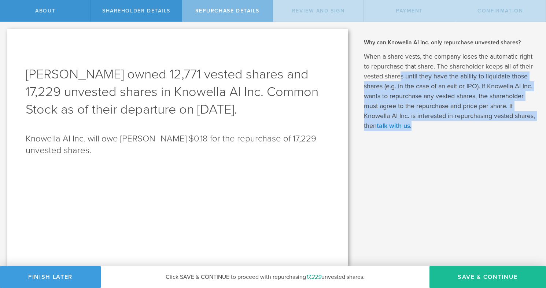
drag, startPoint x: 403, startPoint y: 76, endPoint x: 445, endPoint y: 125, distance: 64.4
click at [445, 125] on p "When a share vests, the company loses the automatic right to repurchase that sh…" at bounding box center [449, 91] width 171 height 79
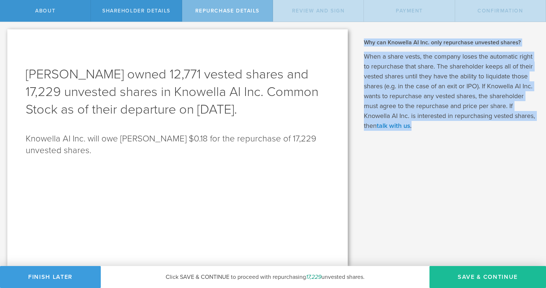
drag, startPoint x: 449, startPoint y: 126, endPoint x: 362, endPoint y: 38, distance: 123.5
click at [362, 38] on div "Why does Knowella AI Inc. need to pay for the shares and how much will they cos…" at bounding box center [450, 144] width 191 height 244
drag, startPoint x: 359, startPoint y: 34, endPoint x: 464, endPoint y: 130, distance: 142.3
click at [464, 130] on div "Why does Knowella AI Inc. need to pay for the shares and how much will they cos…" at bounding box center [450, 144] width 191 height 244
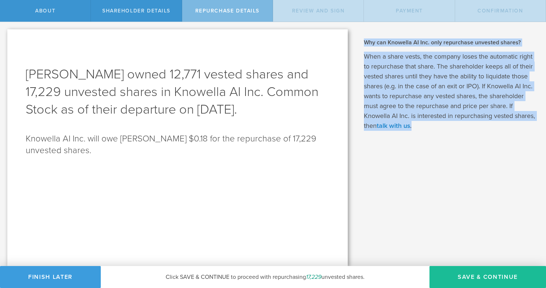
click at [464, 130] on p "When a share vests, the company loses the automatic right to repurchase that sh…" at bounding box center [449, 91] width 171 height 79
drag, startPoint x: 467, startPoint y: 131, endPoint x: 364, endPoint y: 41, distance: 137.0
click at [364, 41] on div "Why does Knowella AI Inc. need to pay for the shares and how much will they cos…" at bounding box center [450, 144] width 191 height 244
click at [364, 41] on h2 "Why can Knowella AI Inc. only repurchase unvested shares?" at bounding box center [449, 42] width 171 height 8
drag, startPoint x: 364, startPoint y: 41, endPoint x: 475, endPoint y: 128, distance: 141.1
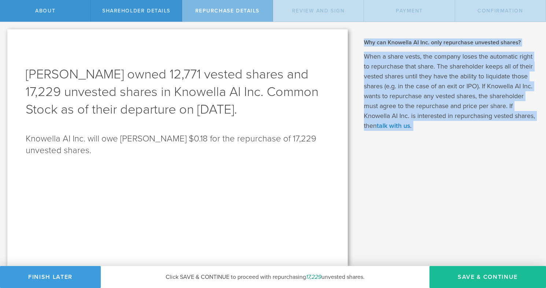
click at [475, 128] on div "Why can Knowella AI Inc. only repurchase unvested shares? When a share vests, t…" at bounding box center [449, 84] width 171 height 92
click at [475, 128] on p "When a share vests, the company loses the automatic right to repurchase that sh…" at bounding box center [449, 91] width 171 height 79
drag, startPoint x: 479, startPoint y: 130, endPoint x: 364, endPoint y: 42, distance: 145.3
click at [364, 42] on div "Why does Knowella AI Inc. need to pay for the shares and how much will they cos…" at bounding box center [450, 144] width 191 height 244
click at [364, 42] on h2 "Why can Knowella AI Inc. only repurchase unvested shares?" at bounding box center [449, 42] width 171 height 8
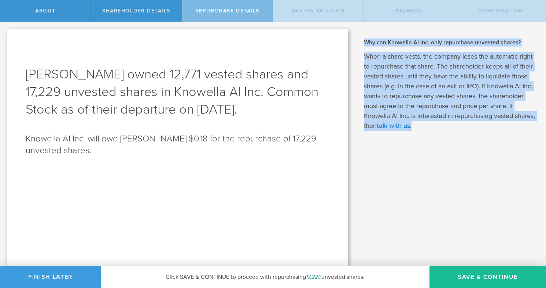
drag, startPoint x: 363, startPoint y: 40, endPoint x: 466, endPoint y: 133, distance: 139.0
click at [466, 133] on div "Why does Knowella AI Inc. need to pay for the shares and how much will they cos…" at bounding box center [450, 144] width 191 height 244
drag, startPoint x: 466, startPoint y: 133, endPoint x: 364, endPoint y: 42, distance: 136.4
click at [364, 42] on div "Why does Knowella AI Inc. need to pay for the shares and how much will they cos…" at bounding box center [450, 144] width 191 height 244
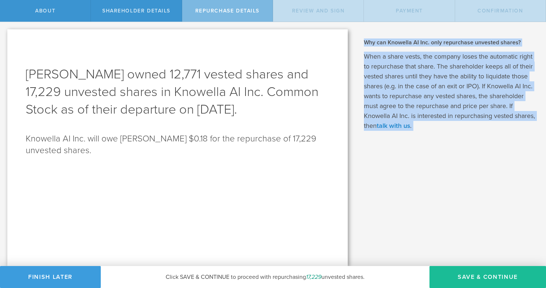
click at [364, 42] on h2 "Why can Knowella AI Inc. only repurchase unvested shares?" at bounding box center [449, 42] width 171 height 8
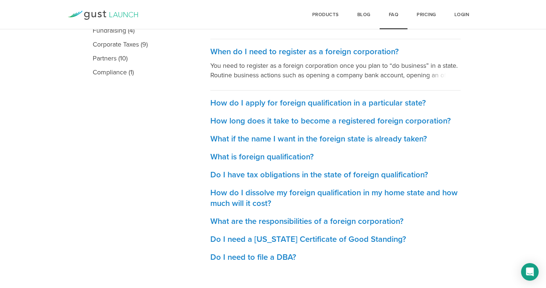
scroll to position [253, 0]
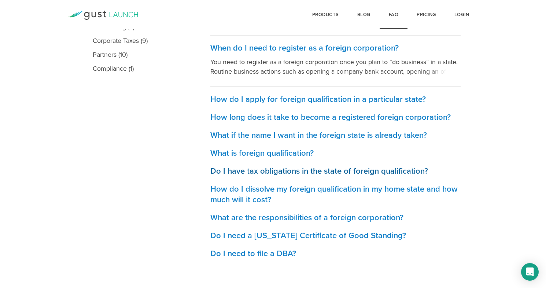
click at [282, 170] on h3 "Do I have tax obligations in the state of foreign qualification?" at bounding box center [335, 171] width 250 height 11
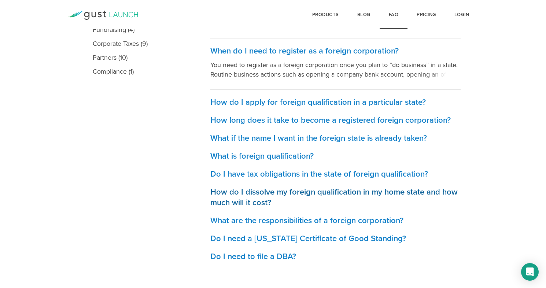
scroll to position [253, 0]
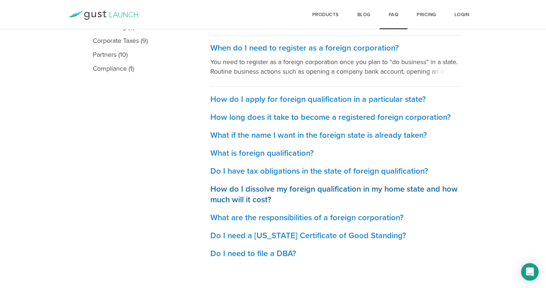
click at [254, 194] on h3 "How do I dissolve my foreign qualification in my home state and how much will i…" at bounding box center [335, 194] width 250 height 21
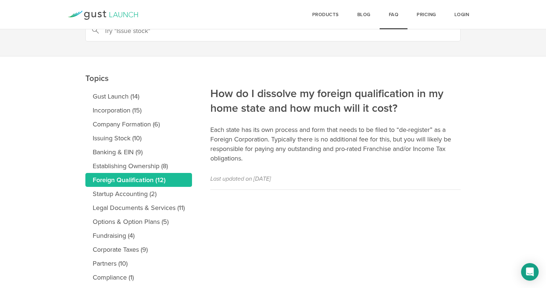
scroll to position [70, 0]
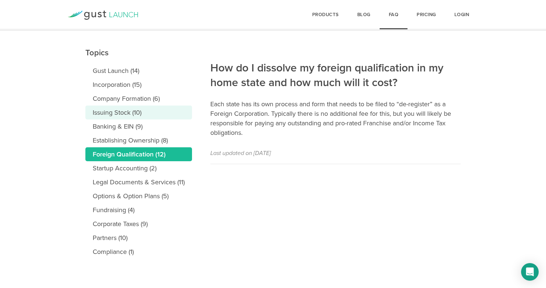
click at [117, 112] on link "Issuing Stock (10)" at bounding box center [138, 112] width 107 height 14
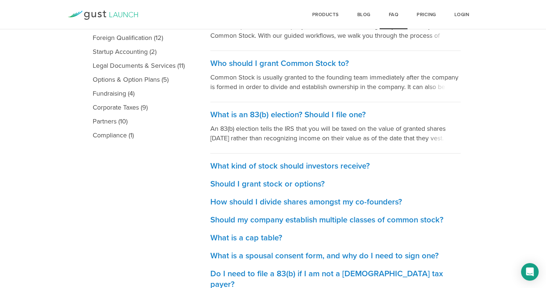
scroll to position [206, 0]
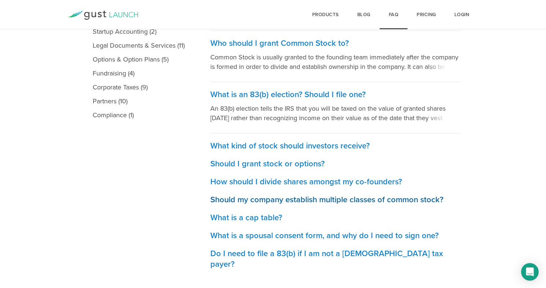
click at [323, 197] on h3 "Should my company establish multiple classes of common stock?" at bounding box center [335, 199] width 250 height 11
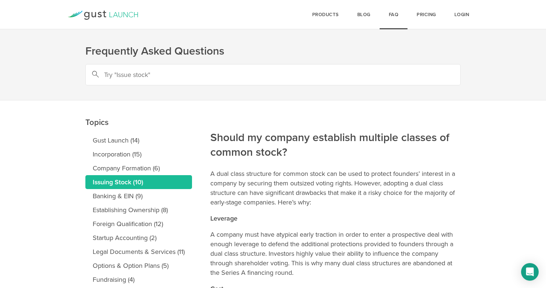
click at [99, 15] on icon at bounding box center [103, 15] width 70 height 9
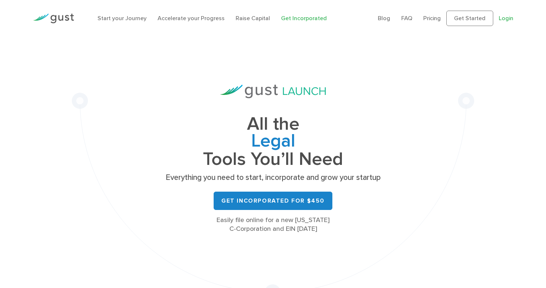
click at [510, 17] on link "Login" at bounding box center [505, 18] width 15 height 7
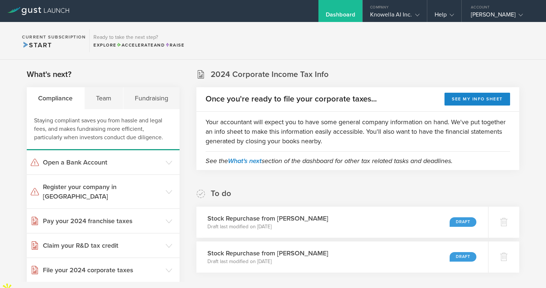
click at [348, 15] on div "Dashboard" at bounding box center [340, 16] width 29 height 11
click at [148, 43] on span "Accelerate" at bounding box center [134, 44] width 37 height 5
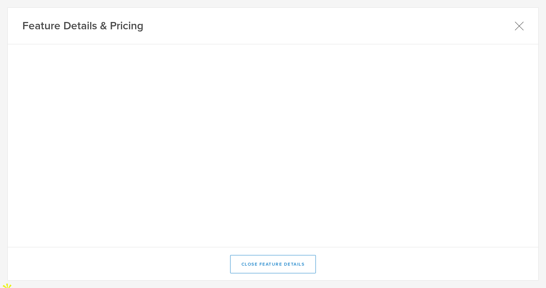
click at [520, 22] on icon at bounding box center [518, 25] width 9 height 9
